Goal: Entertainment & Leisure: Consume media (video, audio)

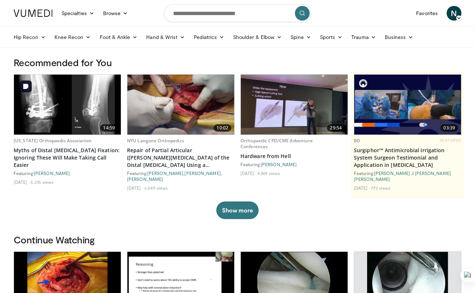
click at [69, 94] on img at bounding box center [67, 105] width 107 height 60
